Goal: Task Accomplishment & Management: Complete application form

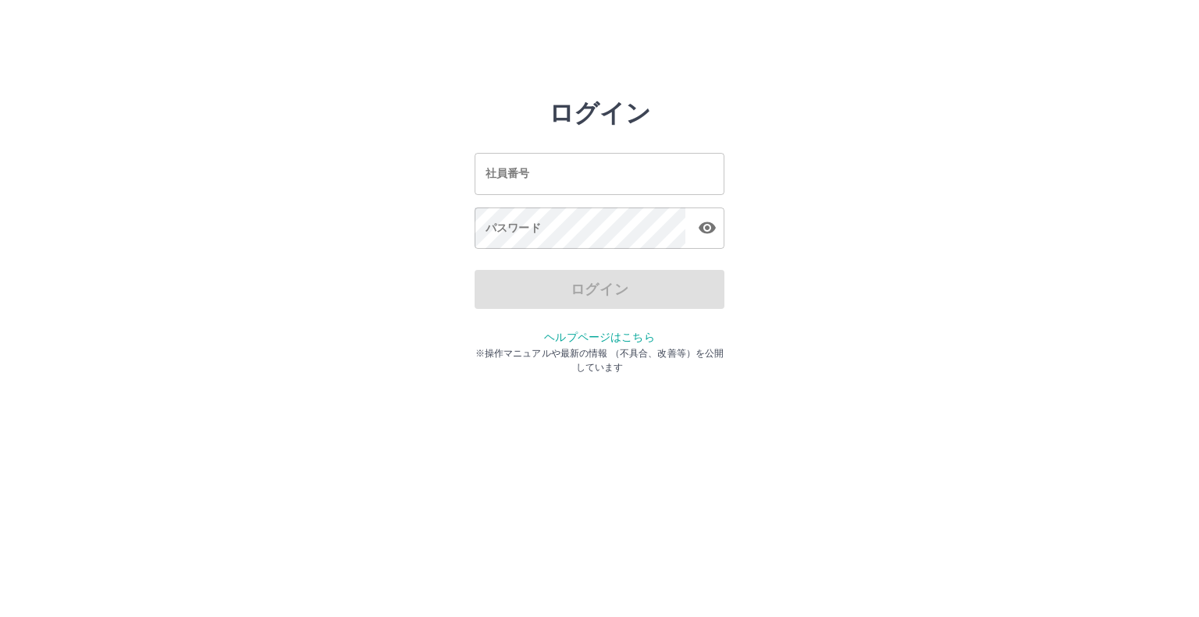
drag, startPoint x: 0, startPoint y: 0, endPoint x: 524, endPoint y: 187, distance: 555.9
click at [524, 187] on input "社員番号" at bounding box center [599, 173] width 250 height 41
type input "*******"
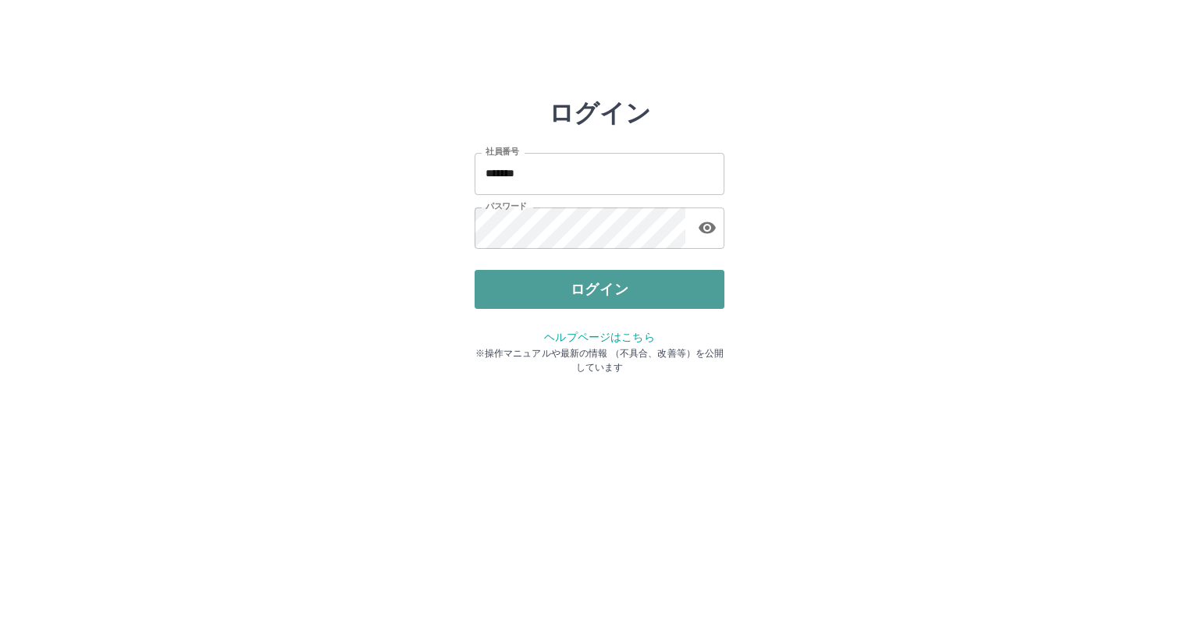
click at [590, 293] on button "ログイン" at bounding box center [599, 289] width 250 height 39
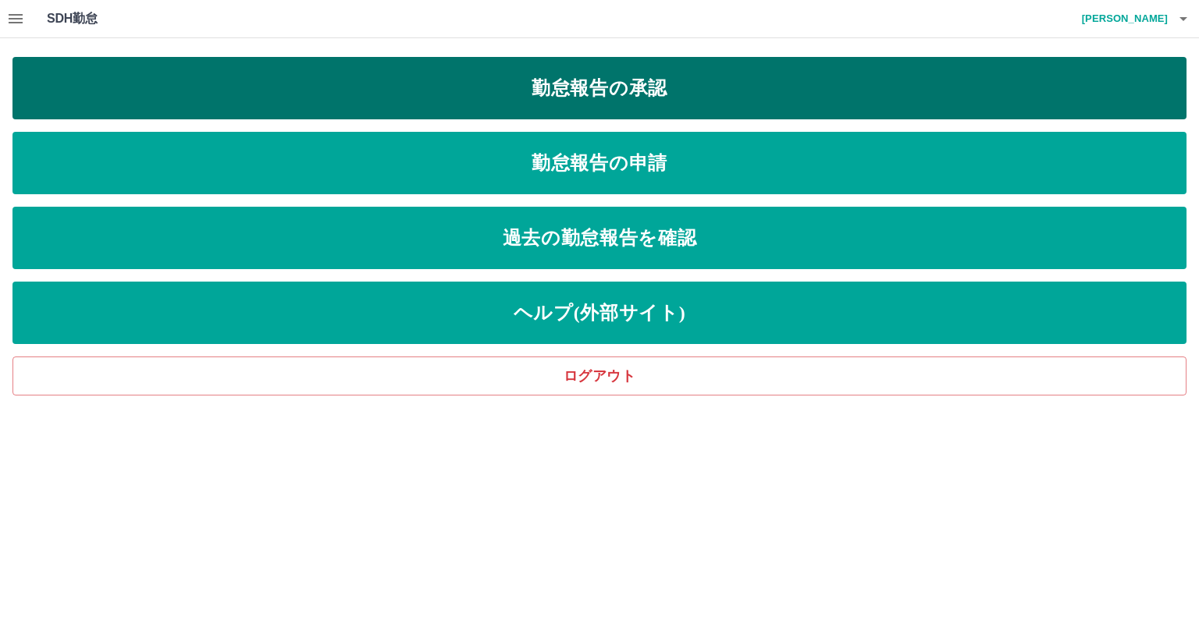
click at [356, 96] on link "勤怠報告の承認" at bounding box center [599, 88] width 1174 height 62
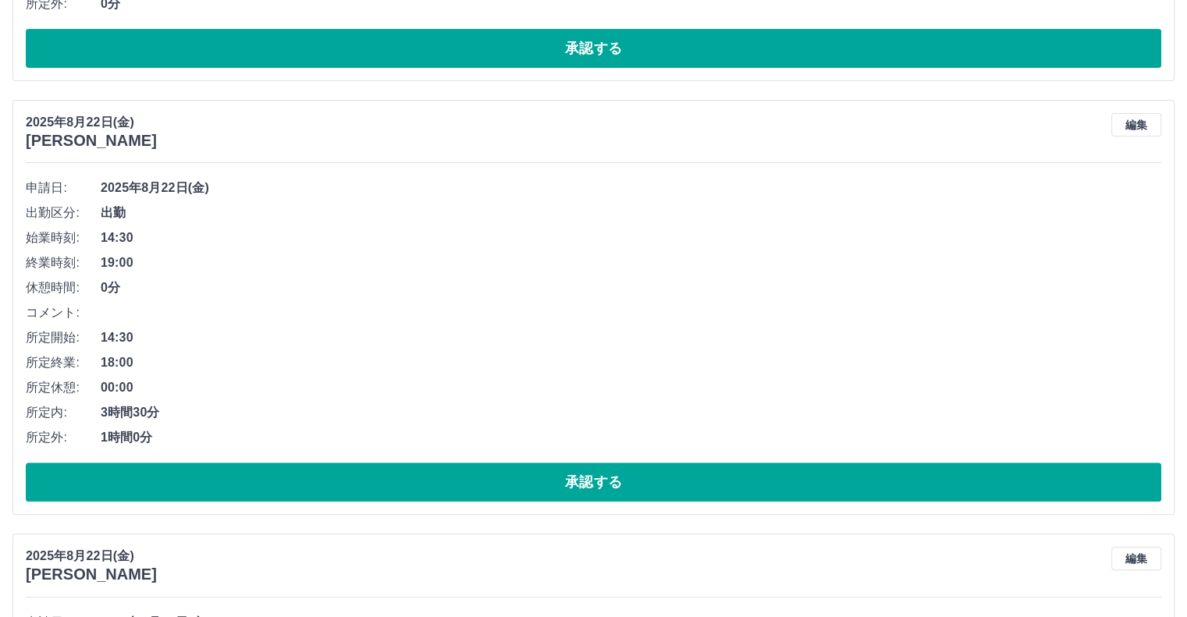
scroll to position [546, 0]
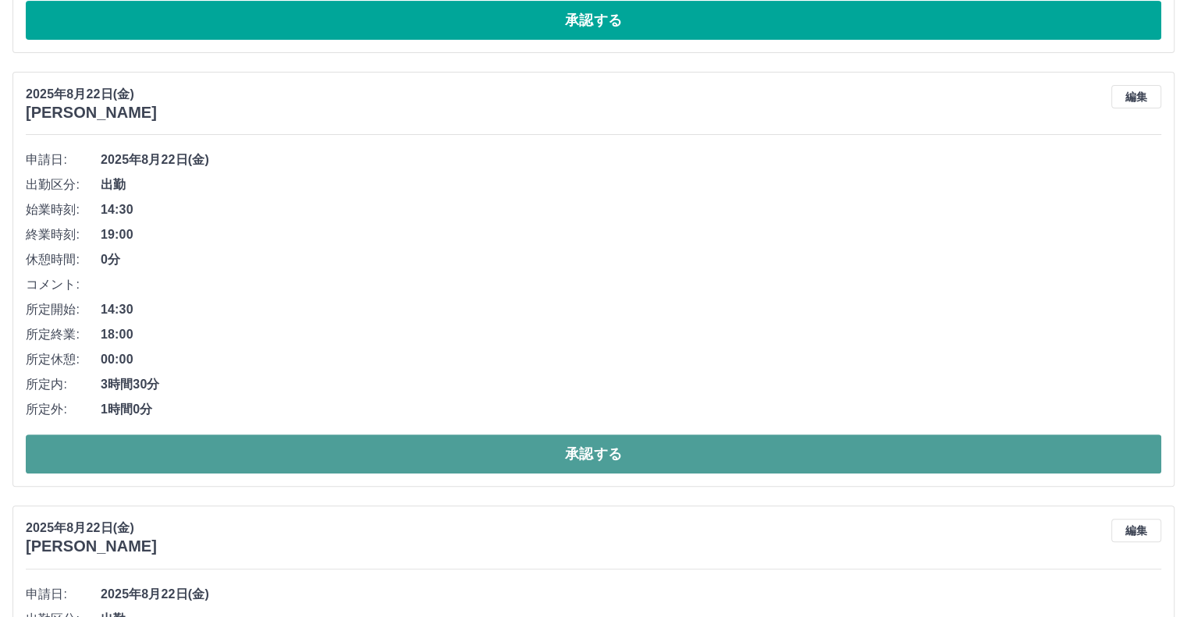
click at [272, 450] on button "承認する" at bounding box center [594, 454] width 1136 height 39
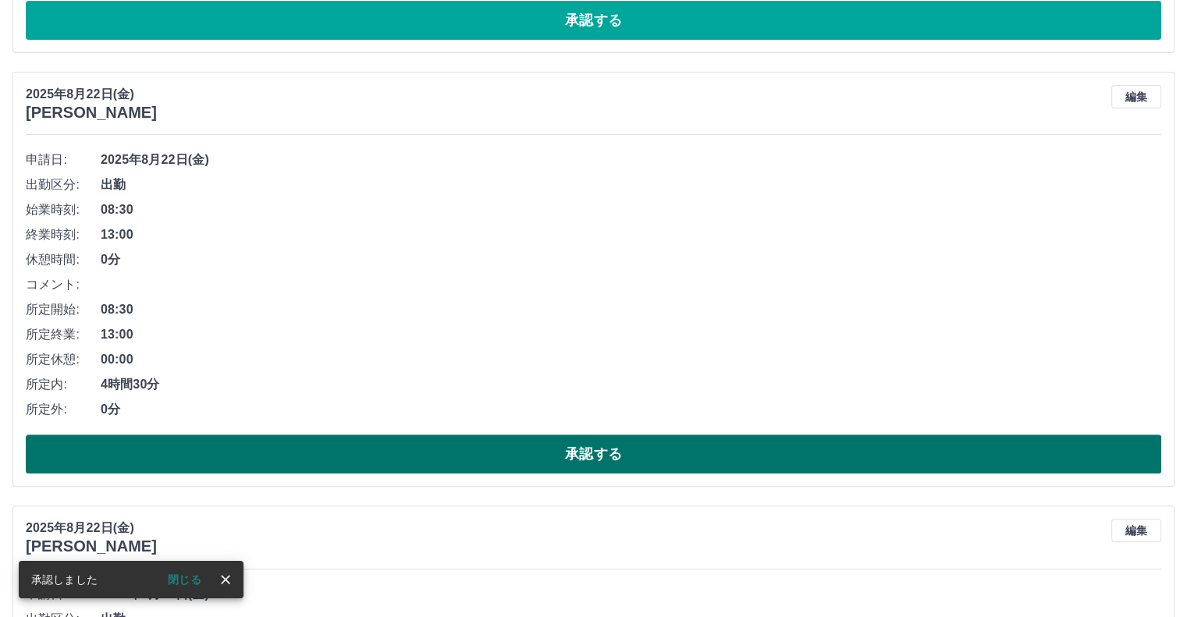
click at [192, 445] on button "承認する" at bounding box center [594, 454] width 1136 height 39
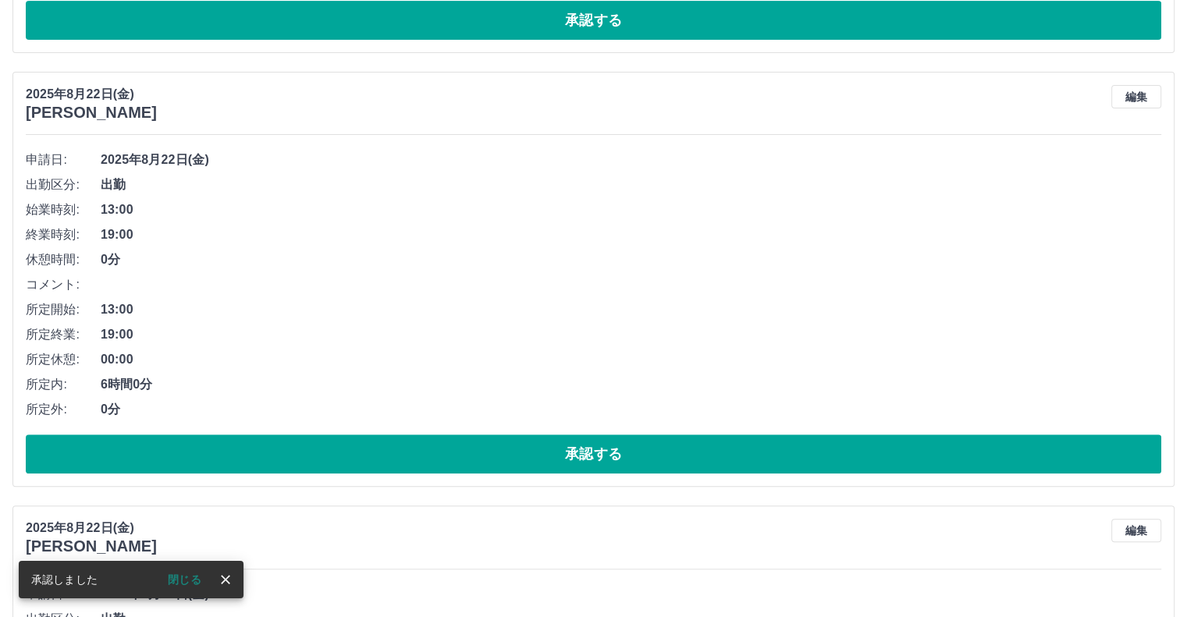
click at [193, 445] on button "承認する" at bounding box center [594, 454] width 1136 height 39
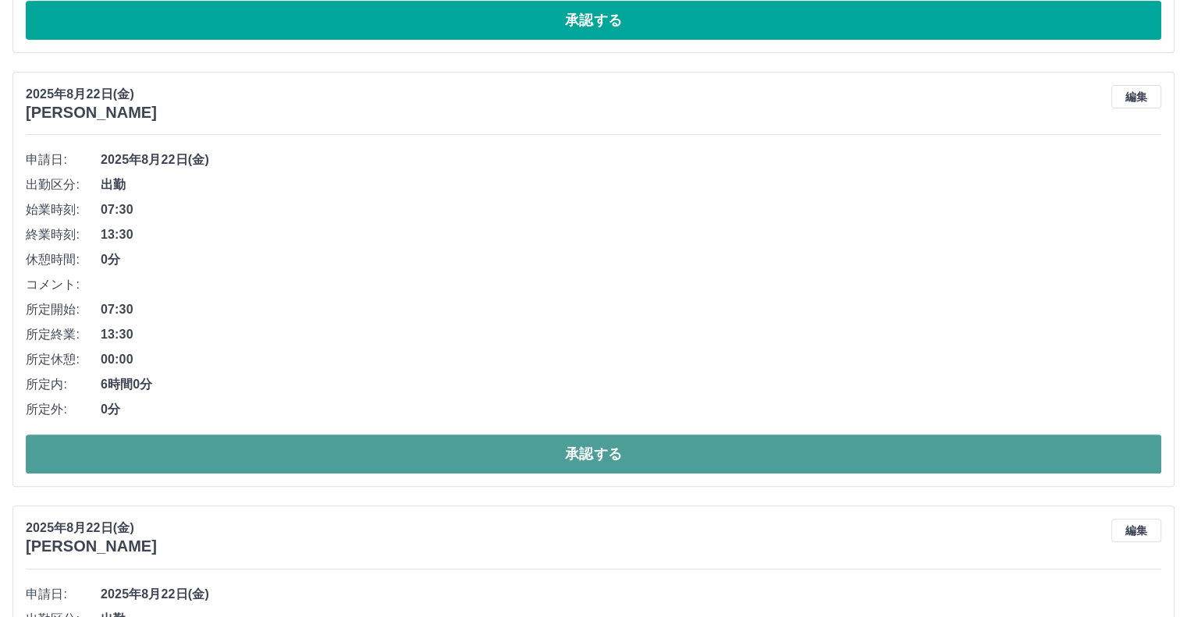
click at [196, 458] on button "承認する" at bounding box center [594, 454] width 1136 height 39
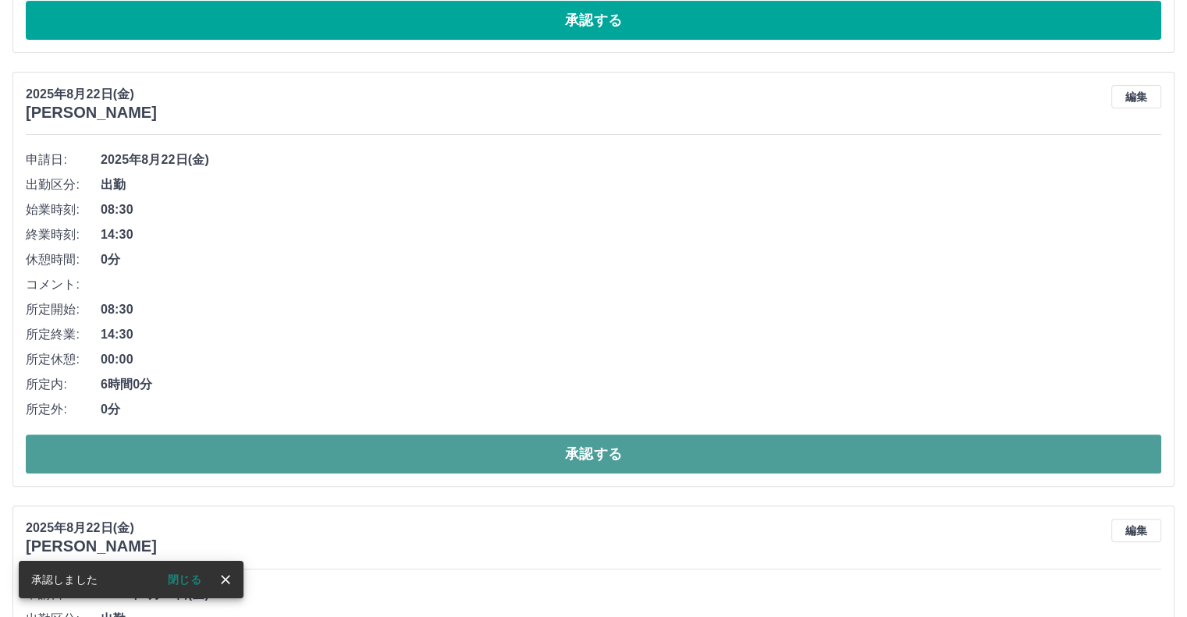
click at [213, 448] on button "承認する" at bounding box center [594, 454] width 1136 height 39
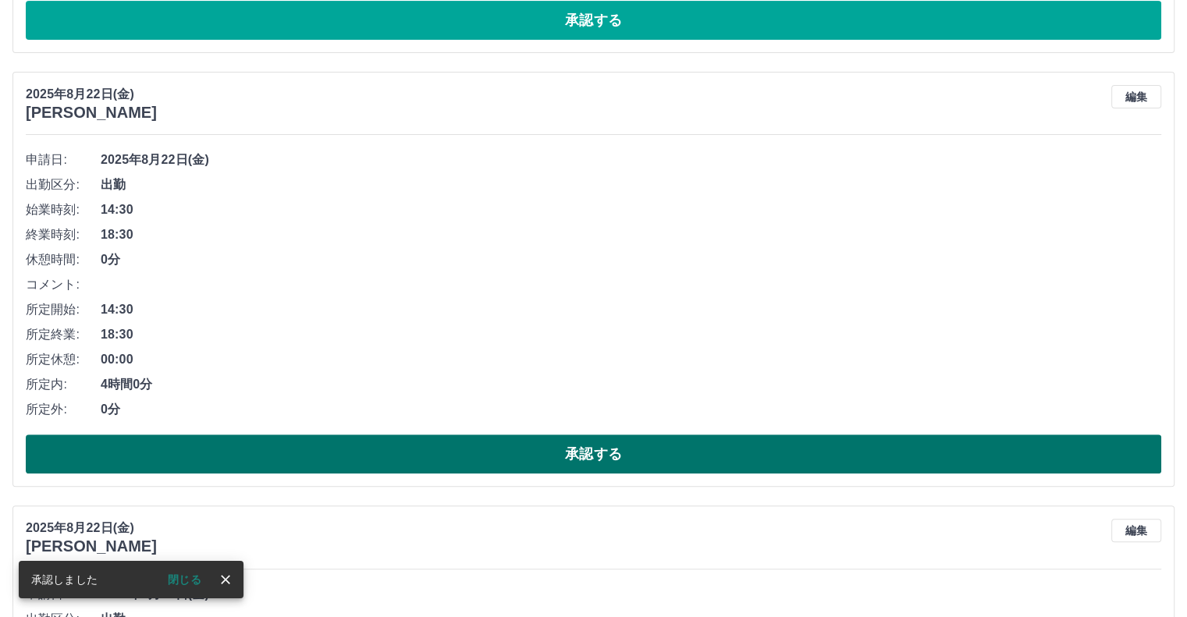
click at [247, 442] on button "承認する" at bounding box center [594, 454] width 1136 height 39
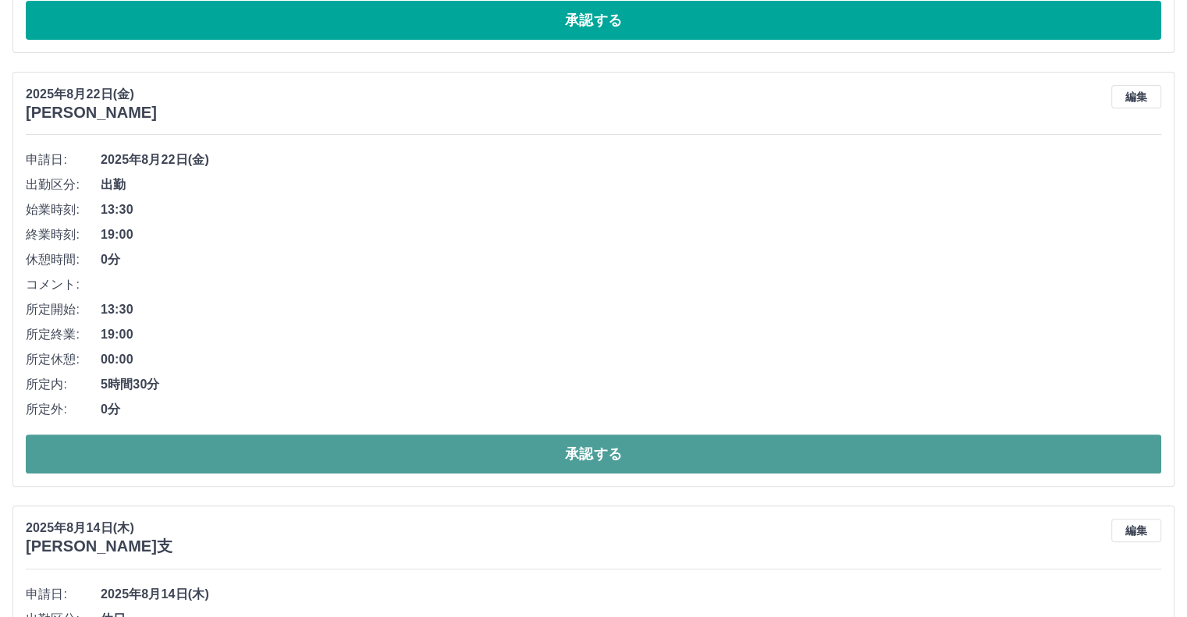
click at [159, 463] on button "承認する" at bounding box center [594, 454] width 1136 height 39
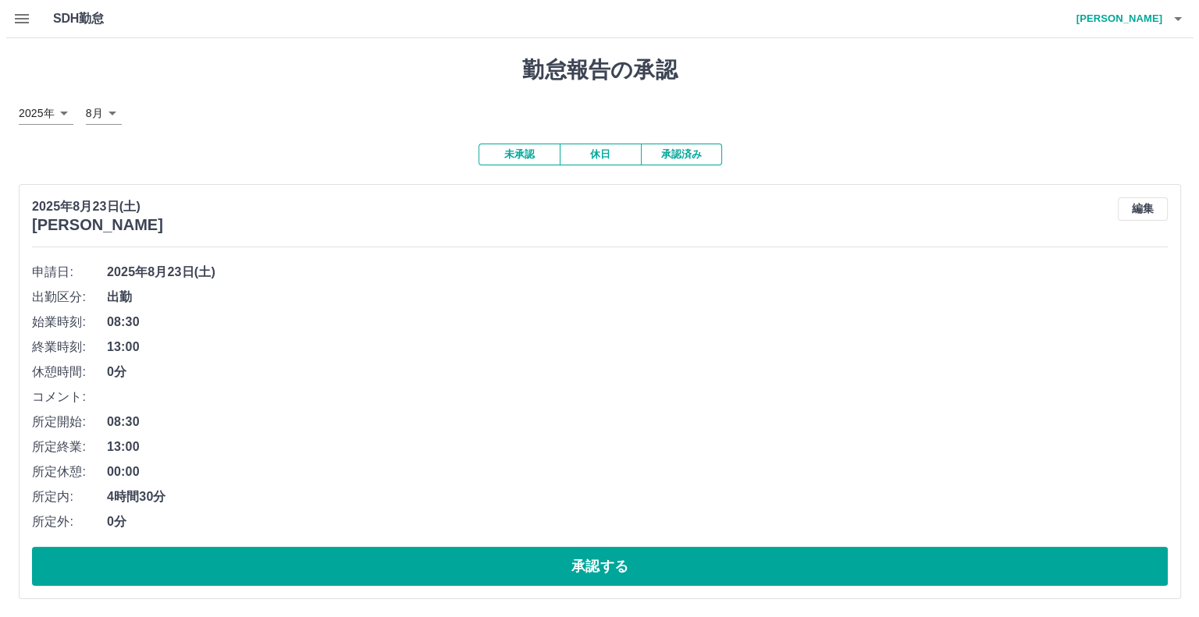
scroll to position [0, 0]
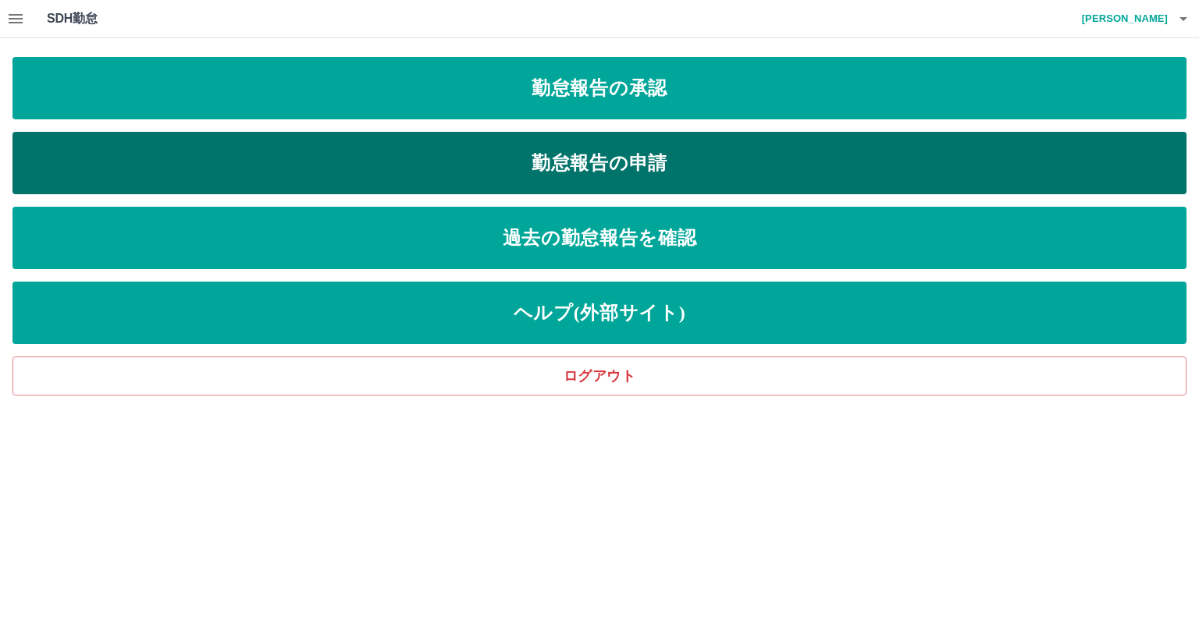
click at [592, 165] on link "勤怠報告の申請" at bounding box center [599, 163] width 1174 height 62
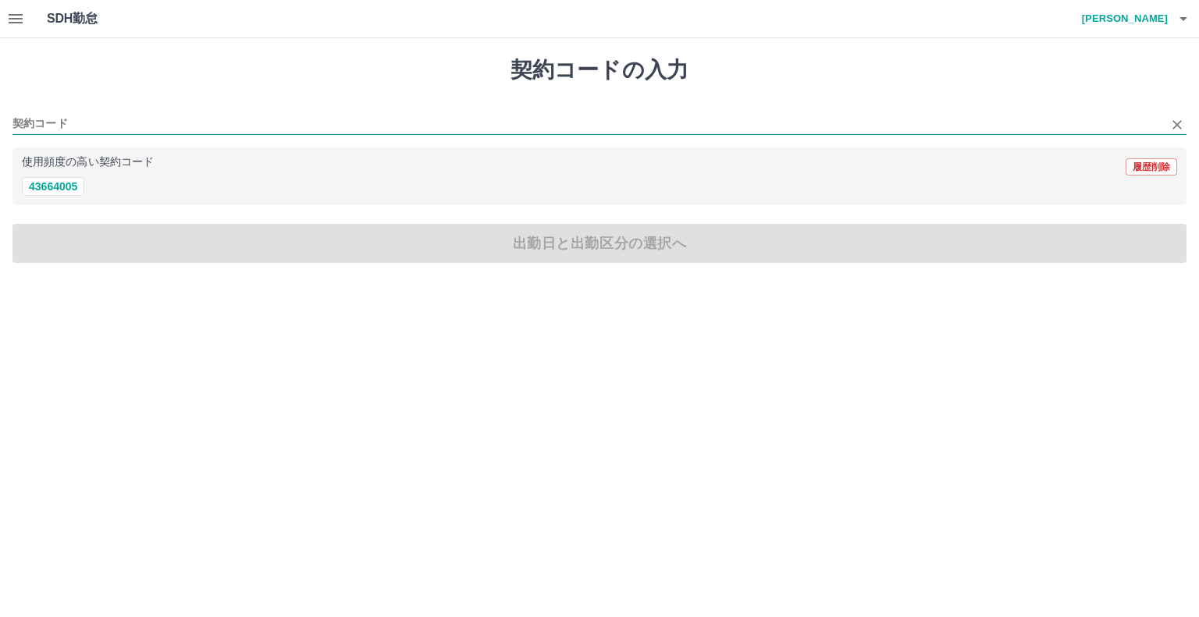
click at [84, 120] on input "契約コード" at bounding box center [587, 125] width 1150 height 20
click at [34, 187] on button "43664005" at bounding box center [53, 186] width 62 height 19
type input "********"
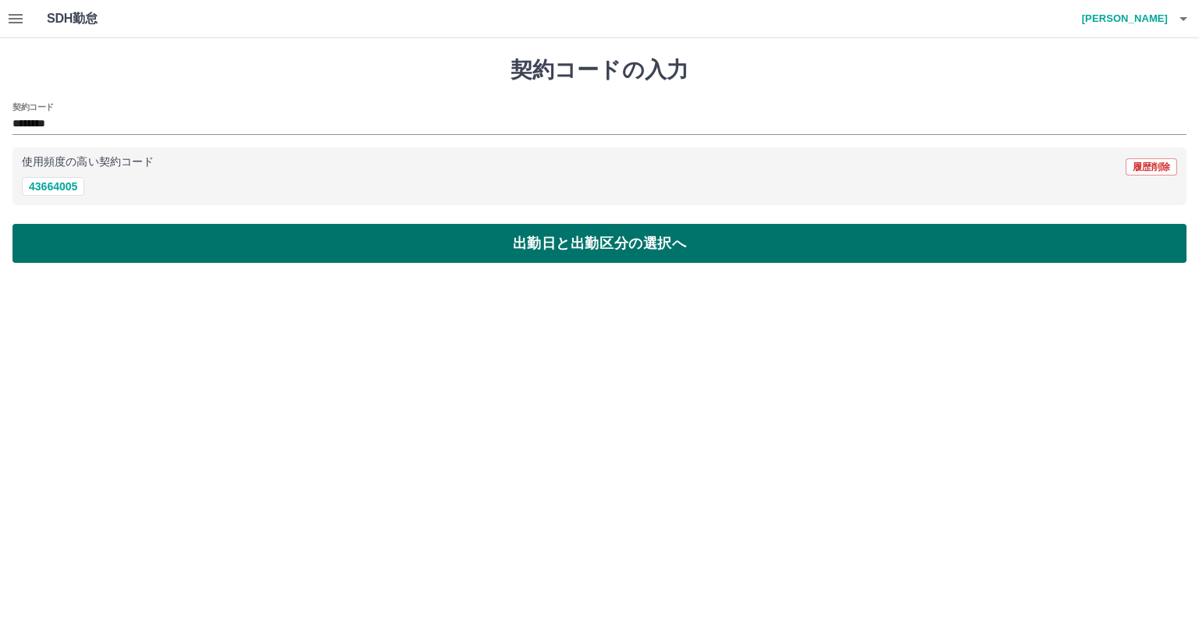
click at [272, 236] on button "出勤日と出勤区分の選択へ" at bounding box center [599, 243] width 1174 height 39
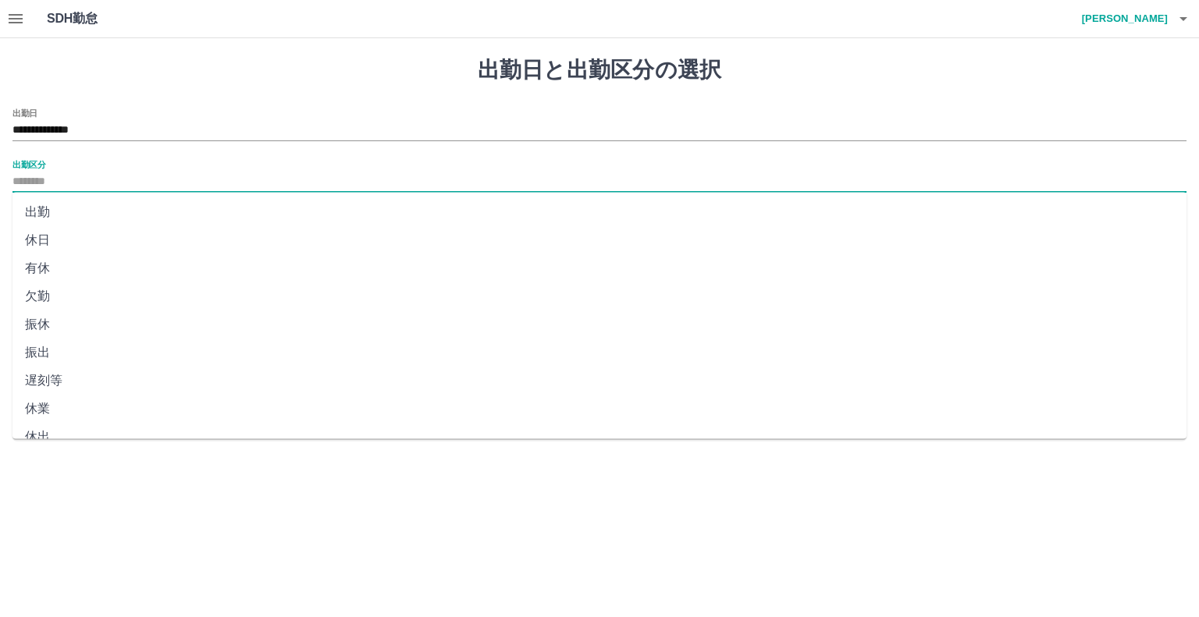
click at [89, 175] on input "出勤区分" at bounding box center [599, 182] width 1174 height 20
click at [68, 211] on li "出勤" at bounding box center [599, 212] width 1174 height 28
type input "**"
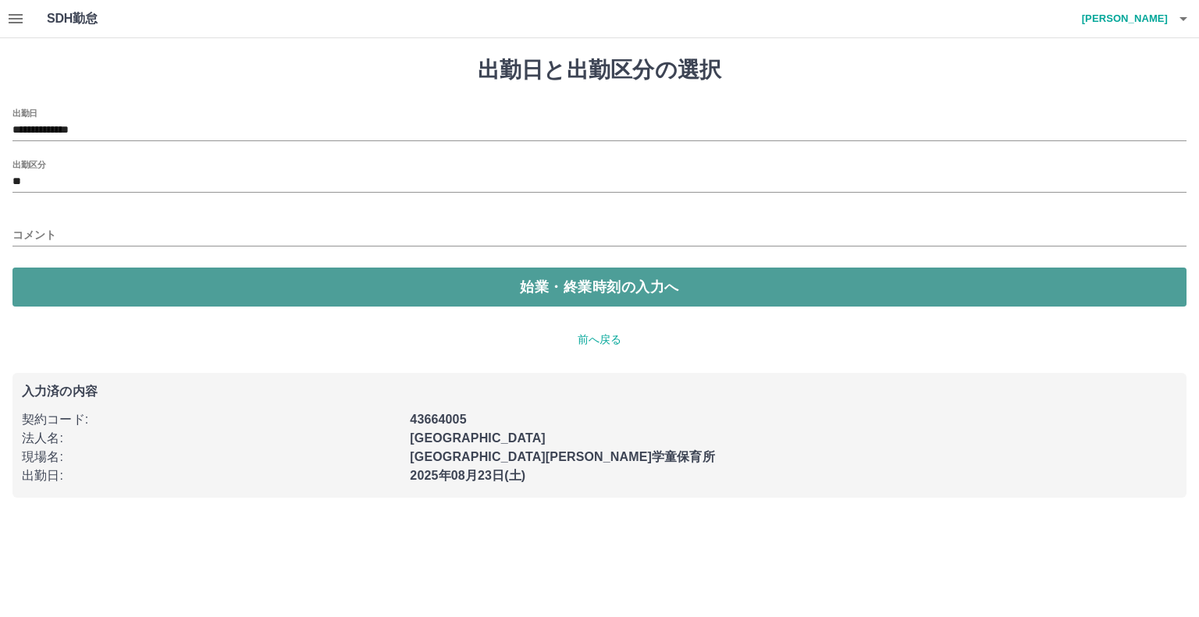
click at [262, 286] on button "始業・終業時刻の入力へ" at bounding box center [599, 287] width 1174 height 39
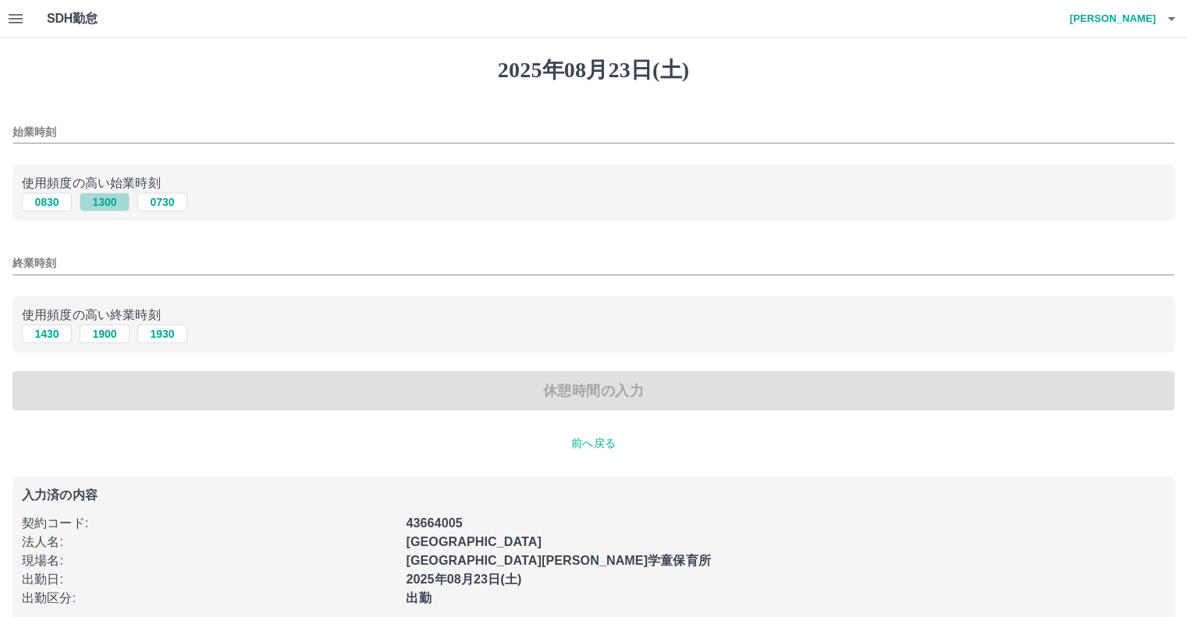
click at [123, 203] on button "1300" at bounding box center [105, 202] width 50 height 19
type input "****"
click at [112, 339] on button "1900" at bounding box center [105, 334] width 50 height 19
type input "****"
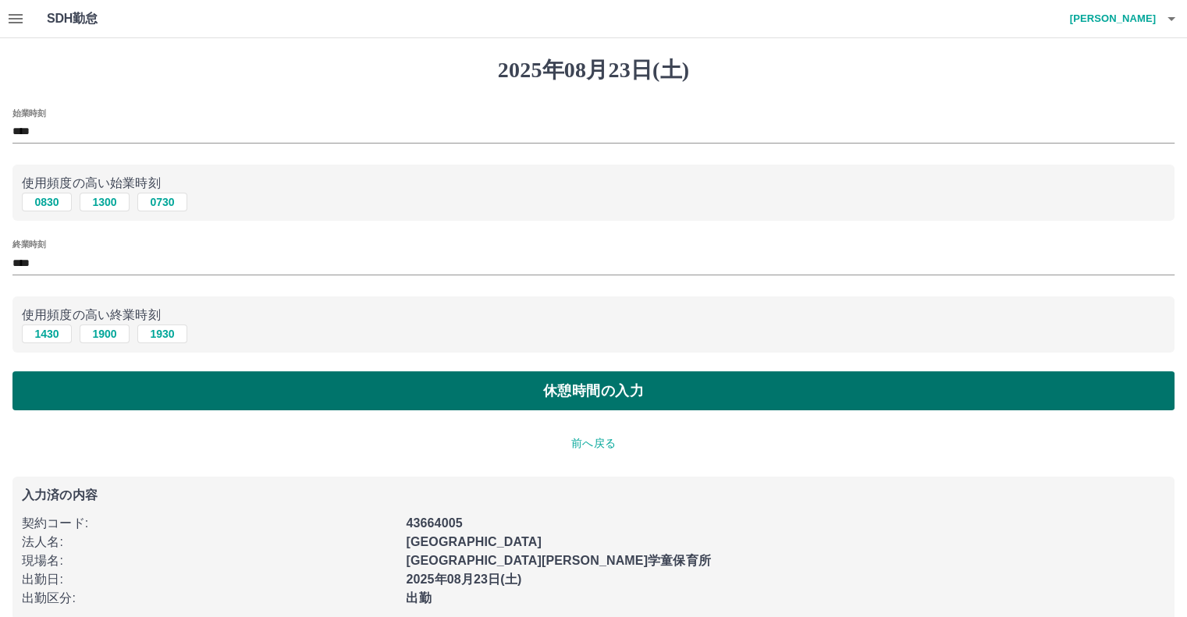
click at [515, 393] on button "休憩時間の入力" at bounding box center [593, 390] width 1162 height 39
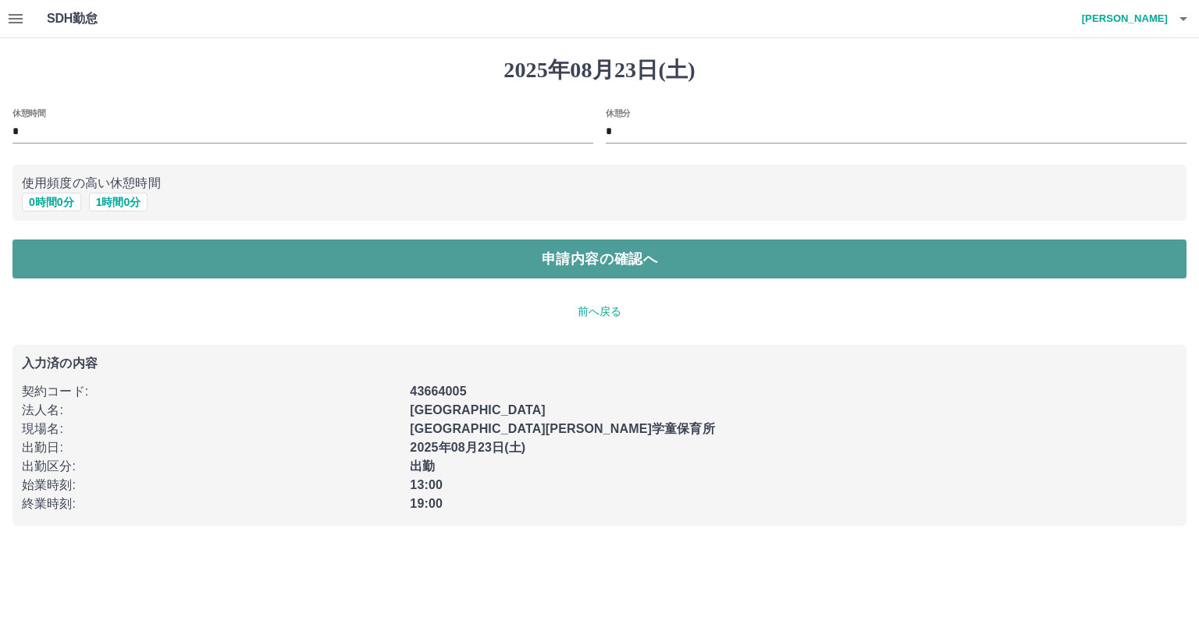
click at [517, 267] on button "申請内容の確認へ" at bounding box center [599, 259] width 1174 height 39
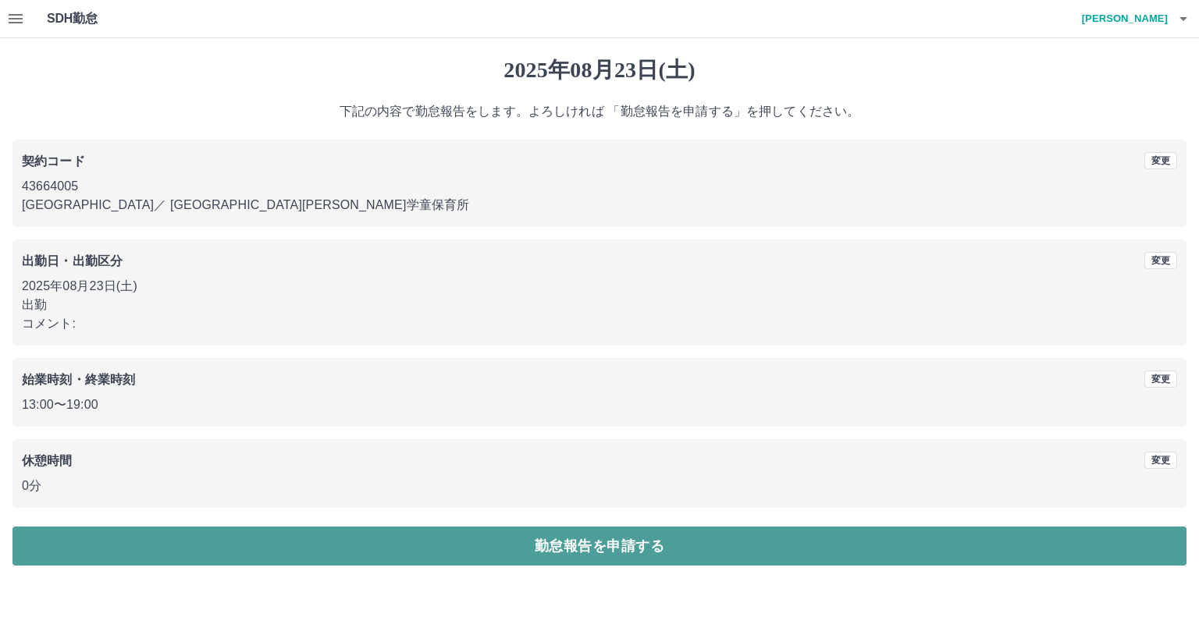
click at [624, 554] on button "勤怠報告を申請する" at bounding box center [599, 546] width 1174 height 39
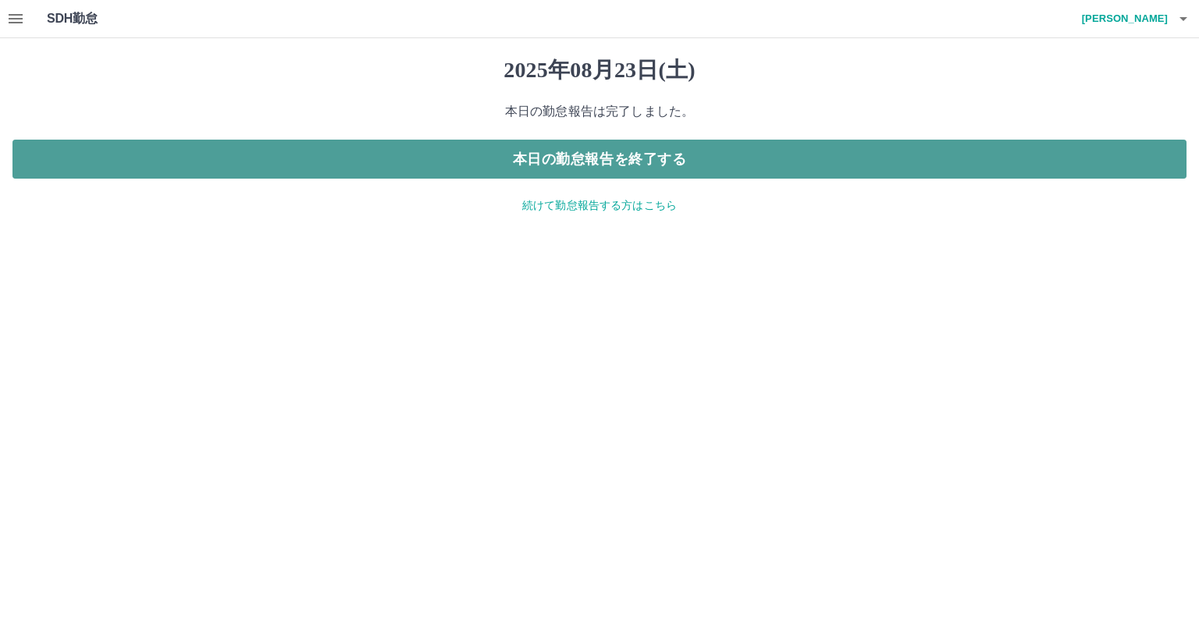
click at [699, 174] on button "本日の勤怠報告を終了する" at bounding box center [599, 159] width 1174 height 39
